Goal: Information Seeking & Learning: Understand process/instructions

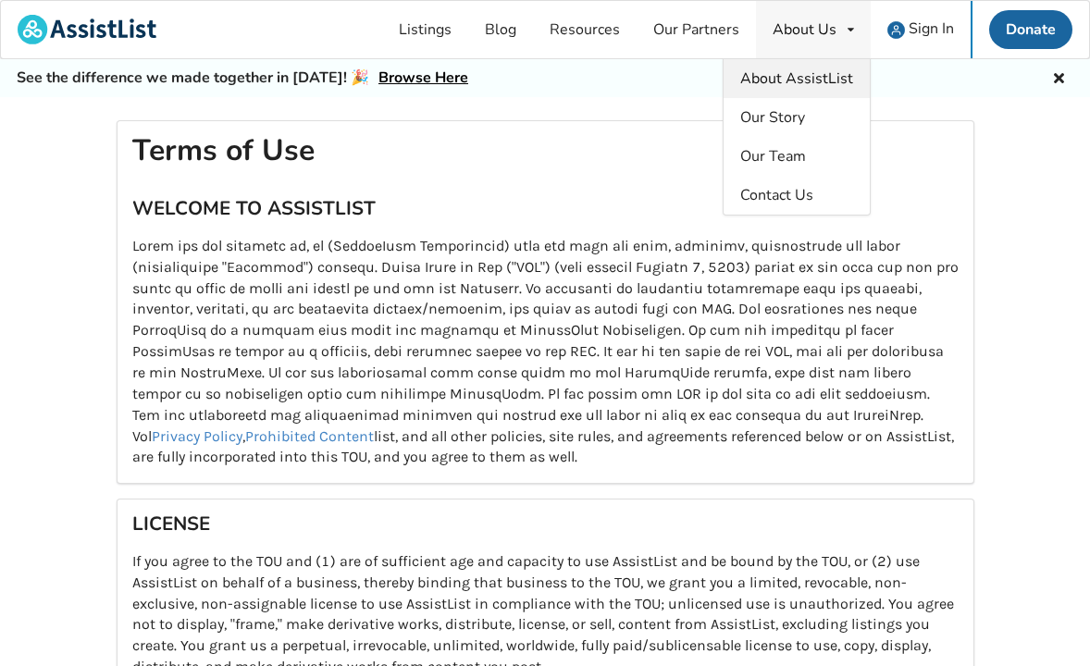
click at [790, 90] on link "About AssistList" at bounding box center [797, 78] width 146 height 39
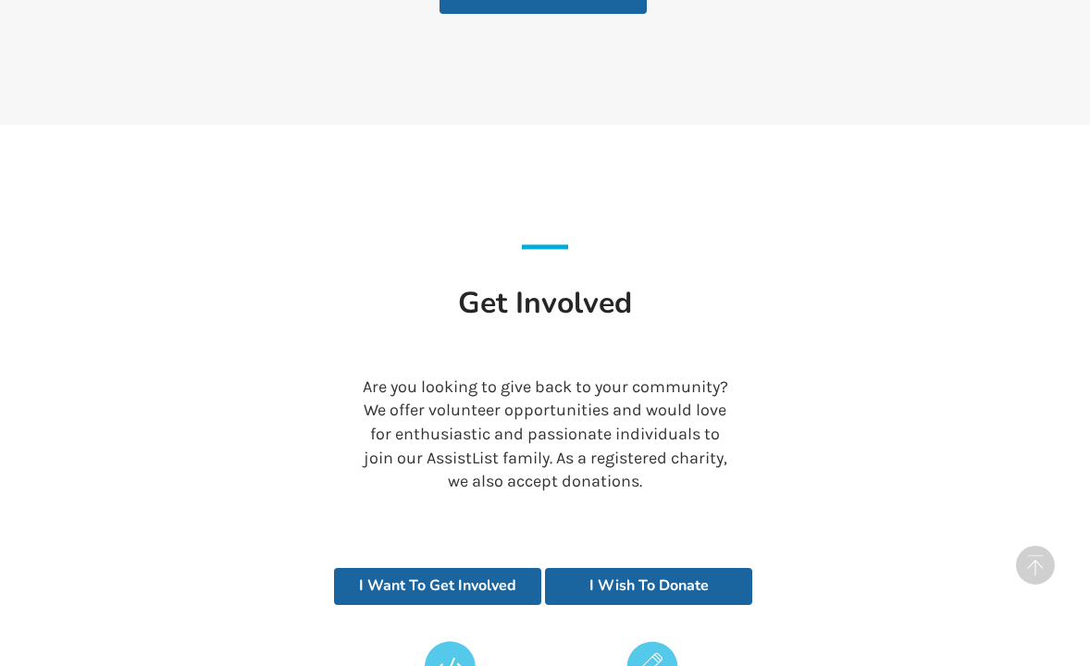
scroll to position [3993, 0]
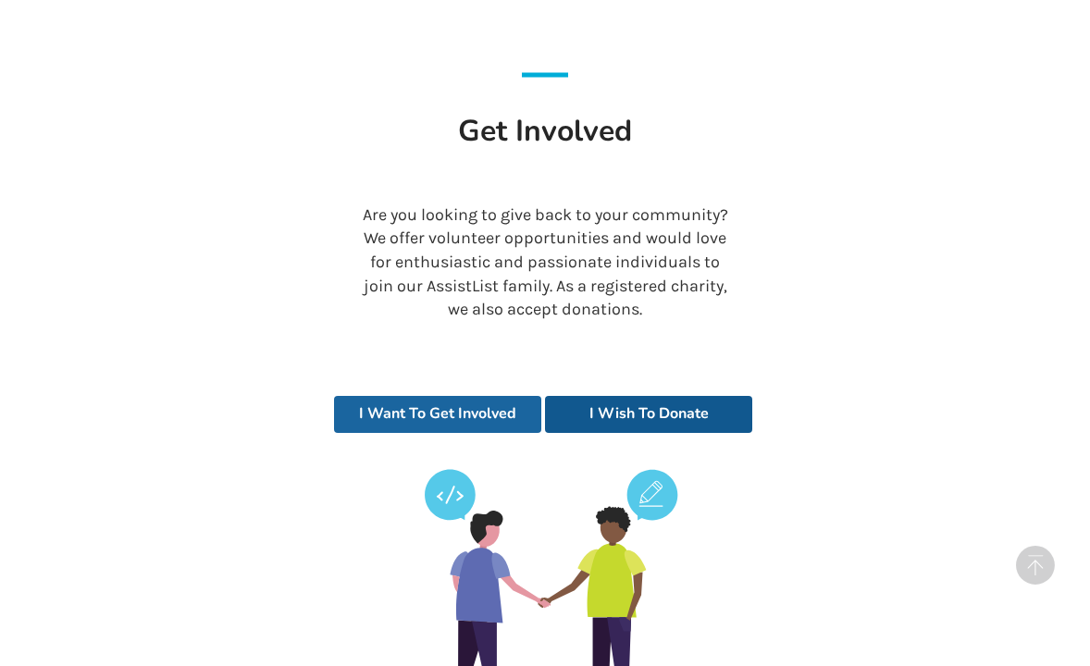
click at [663, 396] on link "I Wish To Donate" at bounding box center [648, 414] width 207 height 37
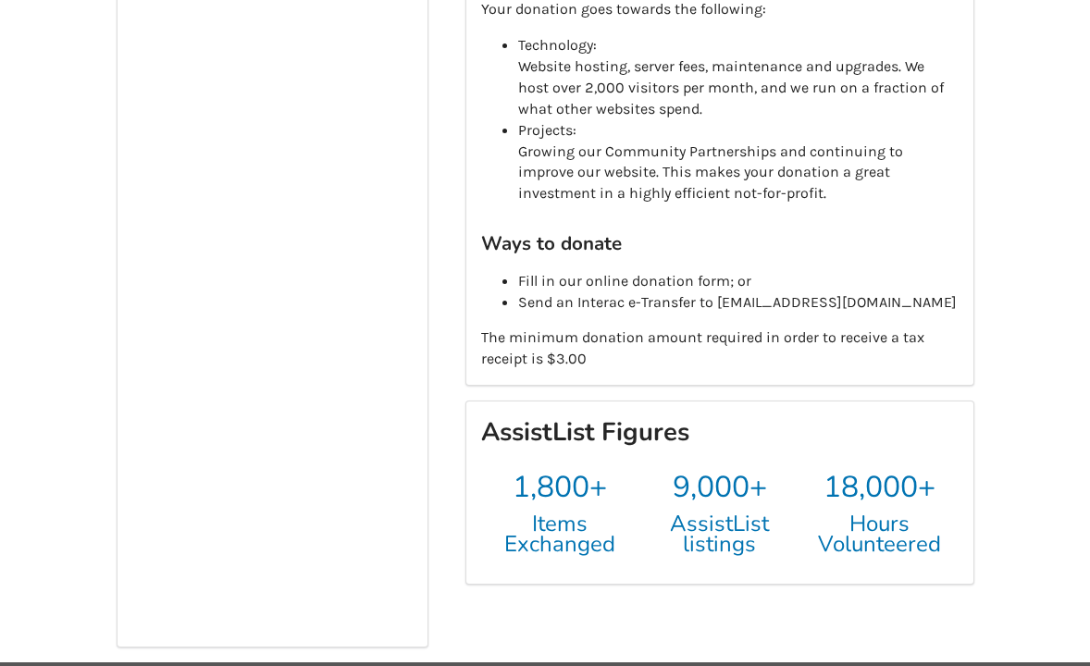
scroll to position [455, 0]
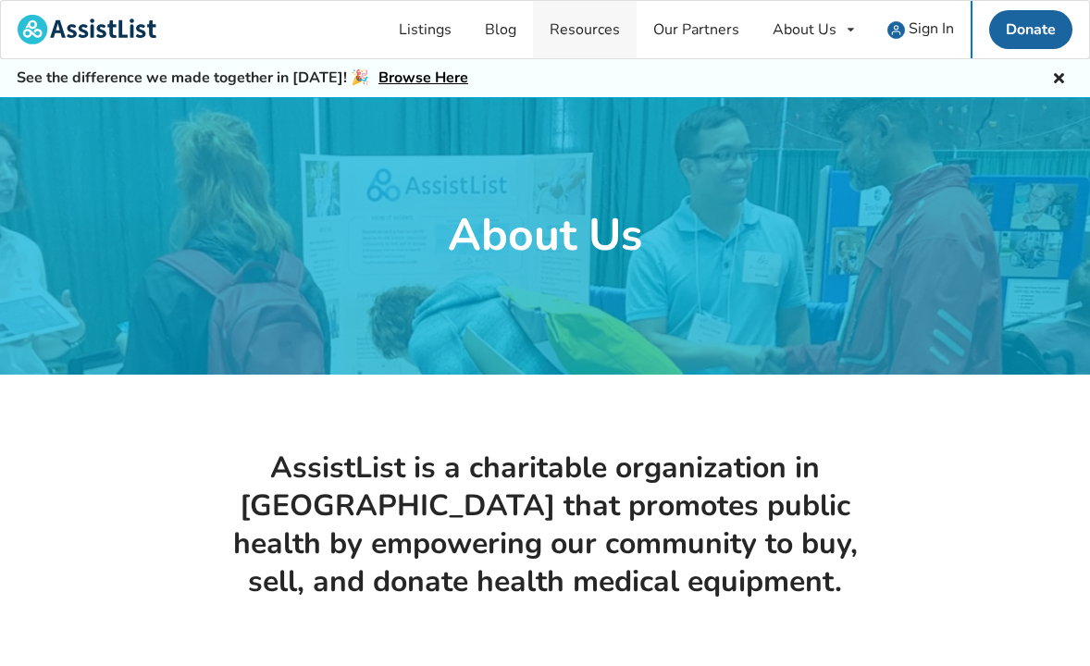
click at [607, 33] on link "Resources" at bounding box center [585, 29] width 104 height 57
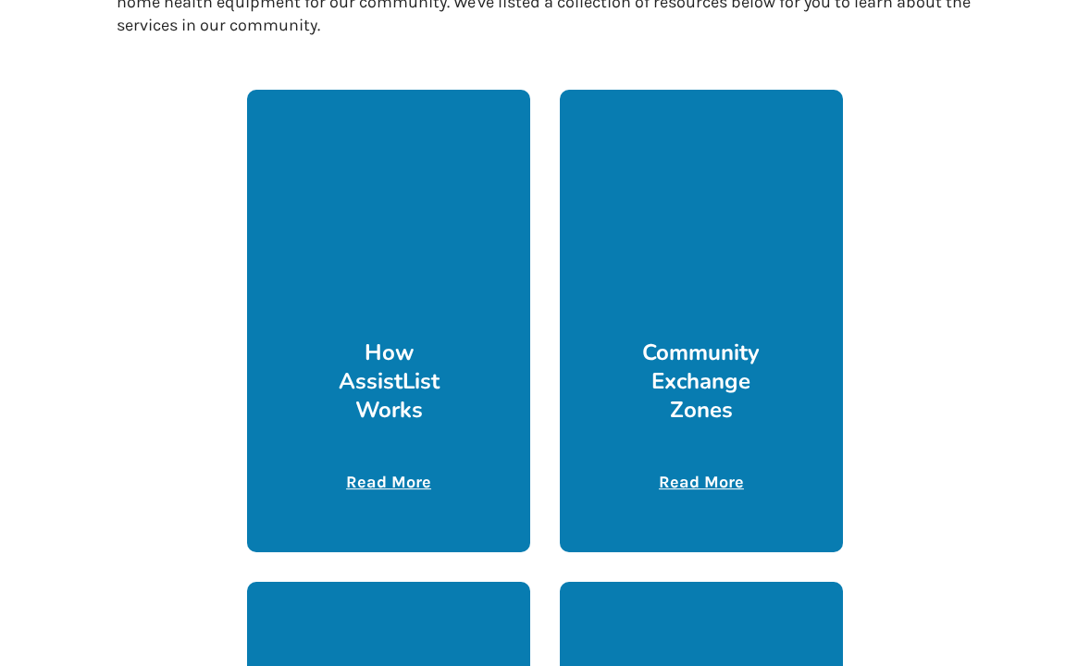
scroll to position [558, 0]
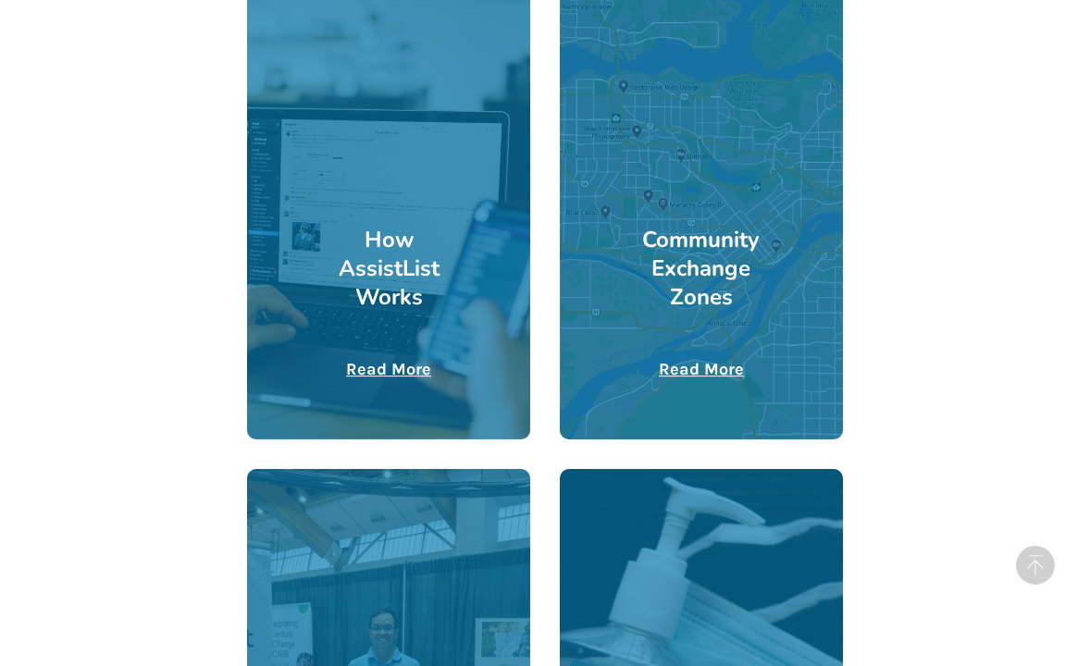
click at [361, 366] on u "Read More" at bounding box center [388, 369] width 85 height 20
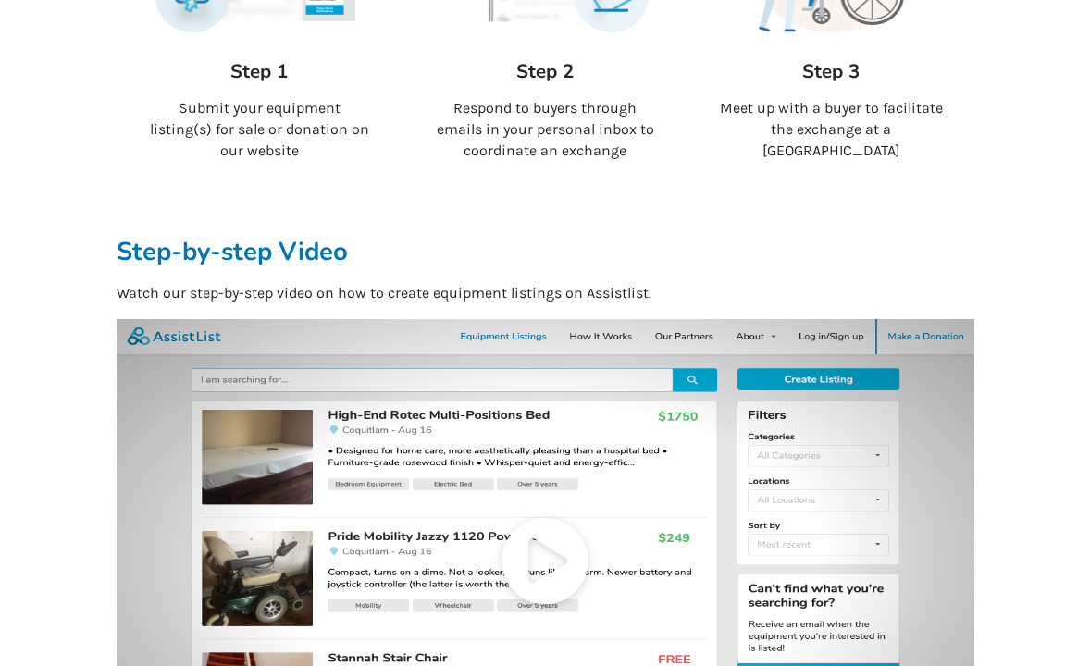
scroll to position [164, 0]
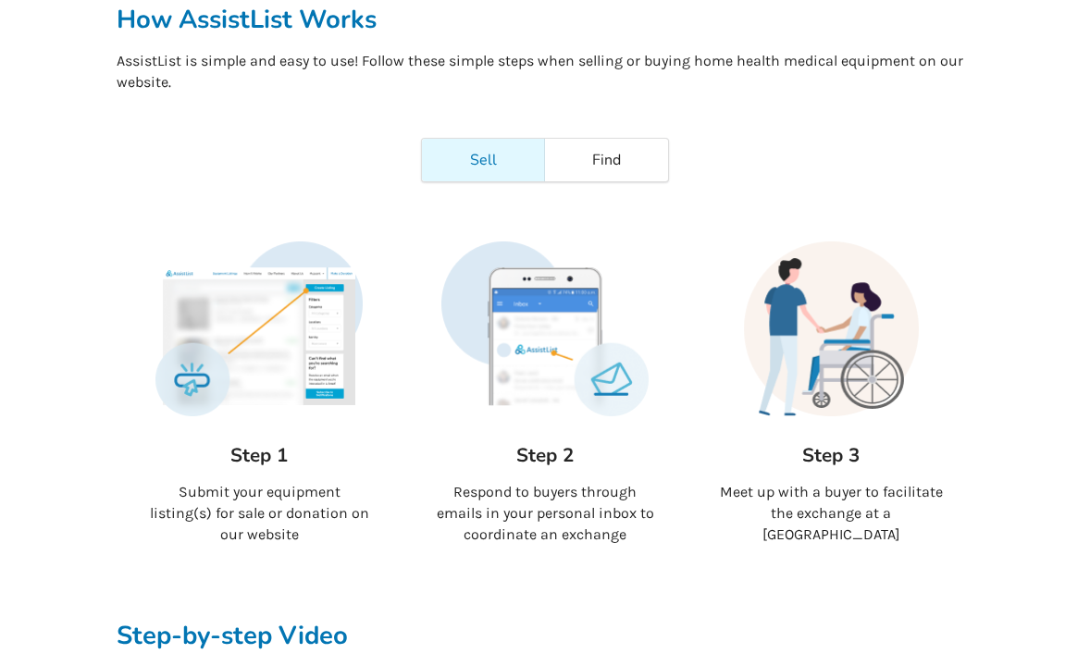
click at [855, 495] on p "Meet up with a buyer to facilitate the exchange at a Community Exchange Zone" at bounding box center [831, 514] width 227 height 64
click at [851, 348] on img at bounding box center [831, 329] width 207 height 175
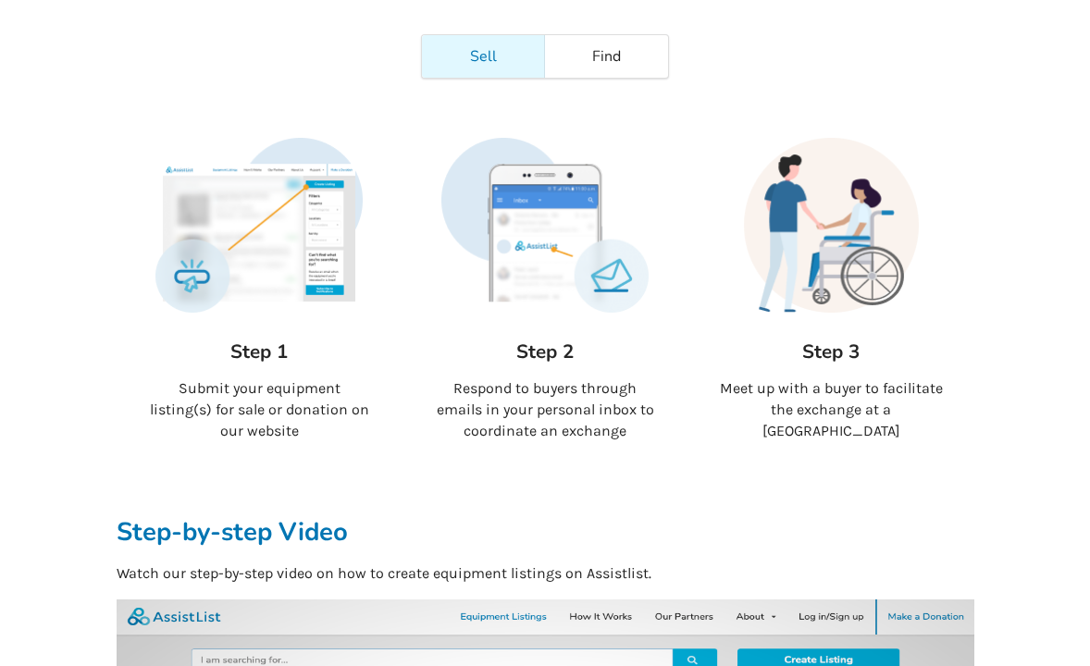
scroll to position [0, 0]
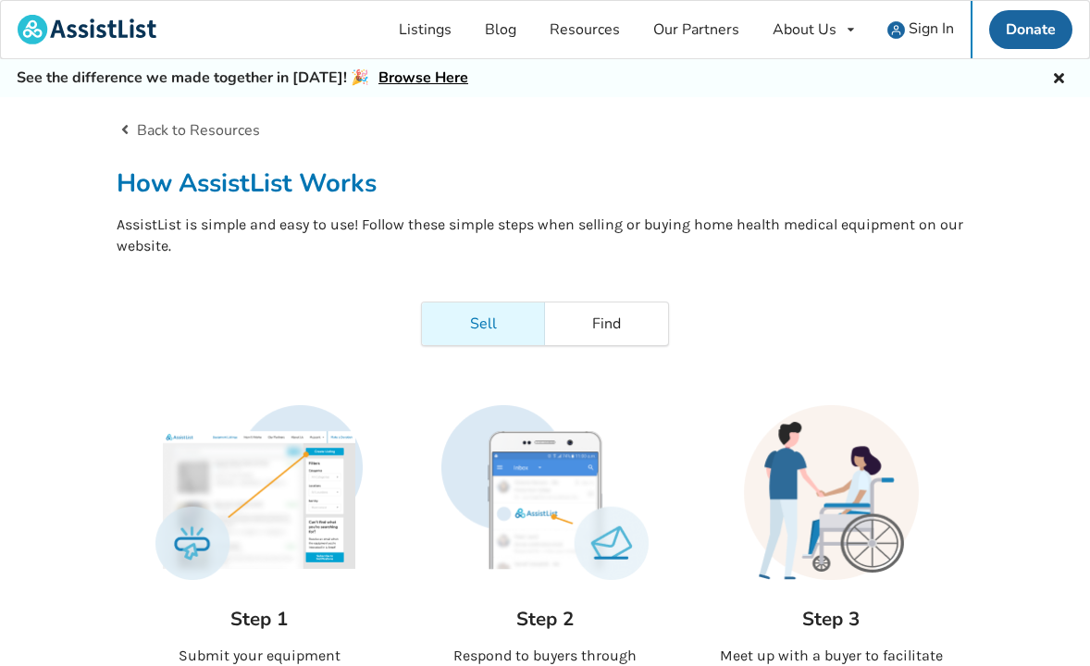
click at [178, 133] on link "Back to Resources" at bounding box center [189, 130] width 144 height 20
